Goal: Information Seeking & Learning: Learn about a topic

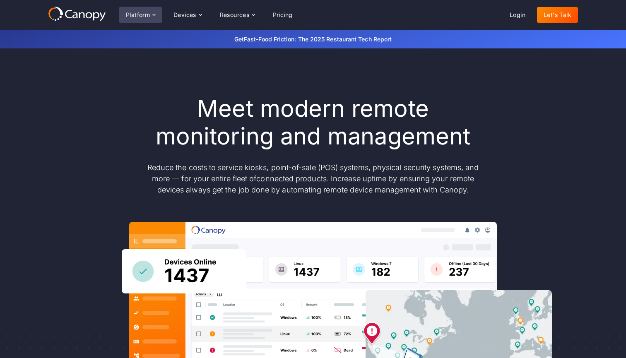
click at [145, 14] on div "Platform" at bounding box center [138, 15] width 24 height 6
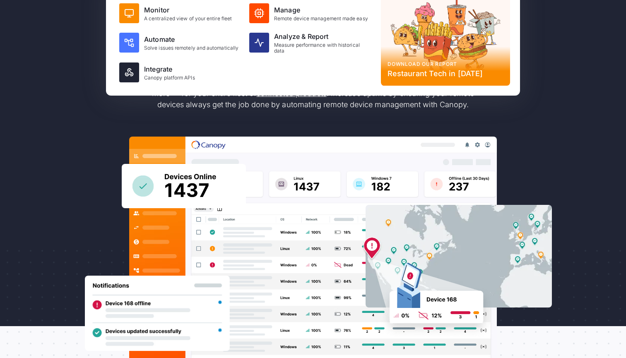
scroll to position [127, 0]
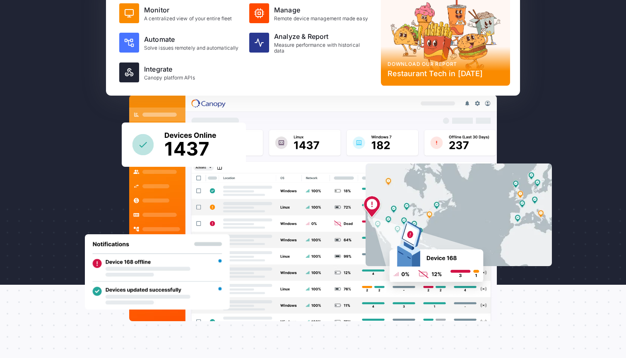
click at [584, 186] on div "Meet modern remote monitoring and management Reduce the costs to service kiosks…" at bounding box center [313, 145] width 626 height 446
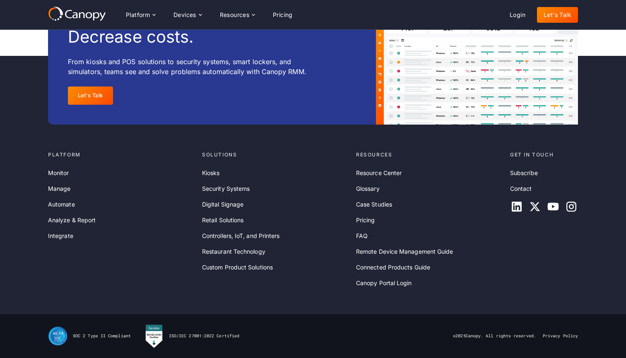
scroll to position [2690, 0]
click at [71, 208] on link "Automate" at bounding box center [61, 204] width 27 height 9
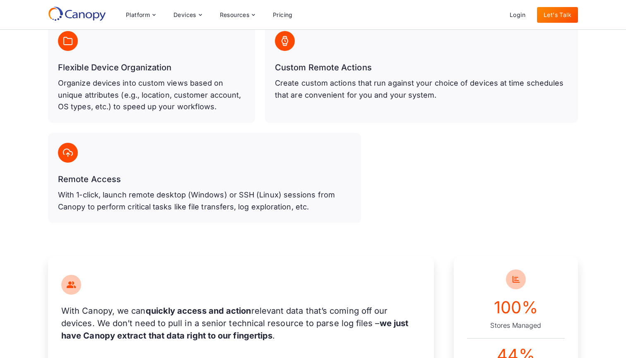
scroll to position [615, 0]
click at [79, 189] on p "With 1-click, launch remote desktop (Windows) or SSH (Linux) sessions from Cano…" at bounding box center [204, 201] width 293 height 24
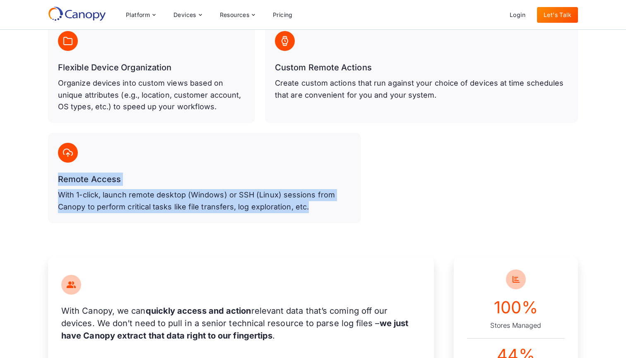
drag, startPoint x: 59, startPoint y: 164, endPoint x: 369, endPoint y: 187, distance: 310.4
click at [369, 187] on div "Software & Configuration Management Automatically keep your devices up to date …" at bounding box center [313, 48] width 530 height 350
copy div "Remote Access With 1-click, launch remote desktop (Windows) or SSH (Linux) sess…"
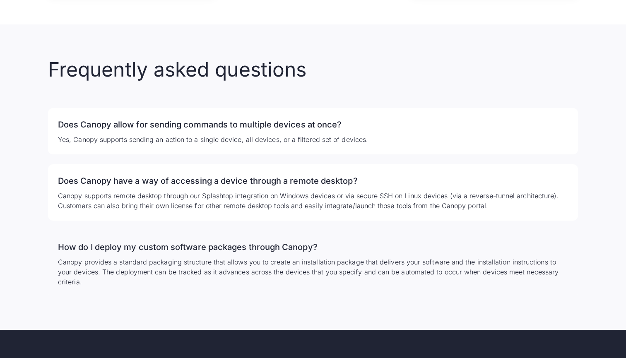
scroll to position [1602, 0]
